Goal: Transaction & Acquisition: Download file/media

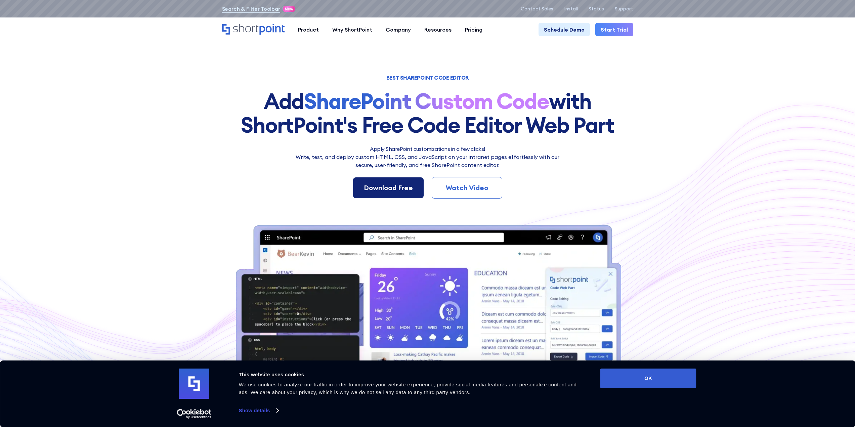
click at [406, 193] on div "Download Free" at bounding box center [388, 188] width 49 height 10
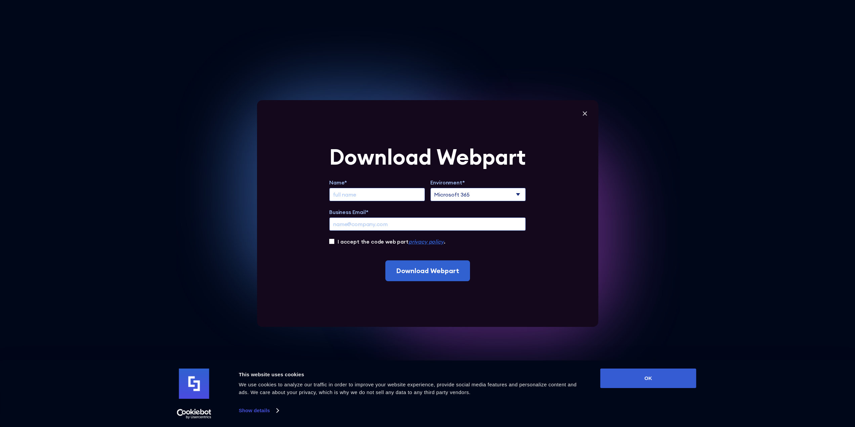
click at [474, 196] on select "Microsoft 365 SharePoint Online SharePoint 2019 (On-Premise)" at bounding box center [478, 194] width 96 height 13
click at [432, 188] on select "Microsoft 365 SharePoint Online SharePoint 2019 (On-Premise)" at bounding box center [478, 194] width 96 height 13
click at [399, 190] on input "Extend Trial" at bounding box center [377, 194] width 96 height 13
type input "[PERSON_NAME]"
click at [392, 226] on input "Business Email*" at bounding box center [427, 223] width 197 height 13
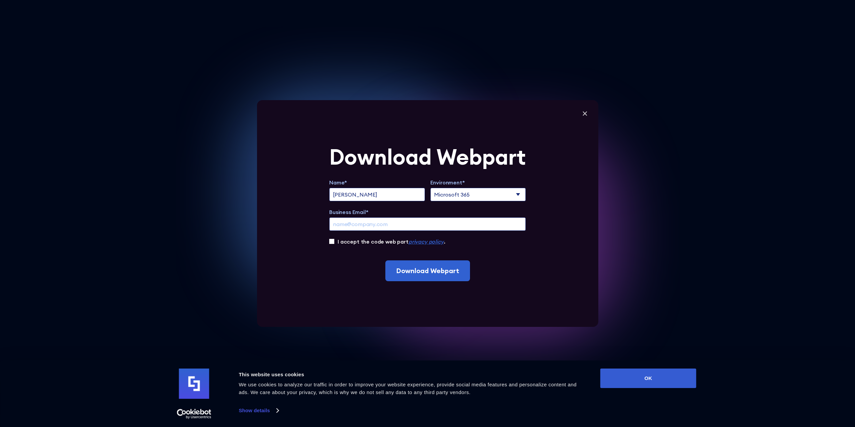
type input "[PERSON_NAME][EMAIL_ADDRESS][PERSON_NAME][DOMAIN_NAME]"
click at [334, 240] on input "I accept the code web part privacy policy ." at bounding box center [331, 241] width 5 height 5
checkbox input "true"
click at [431, 273] on input "Download Webpart" at bounding box center [427, 270] width 85 height 21
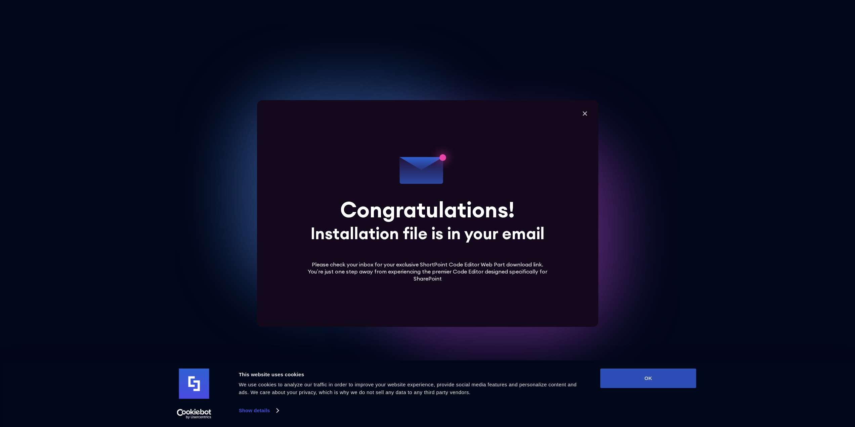
click at [657, 376] on button "OK" at bounding box center [648, 378] width 96 height 19
